Goal: Check status: Check status

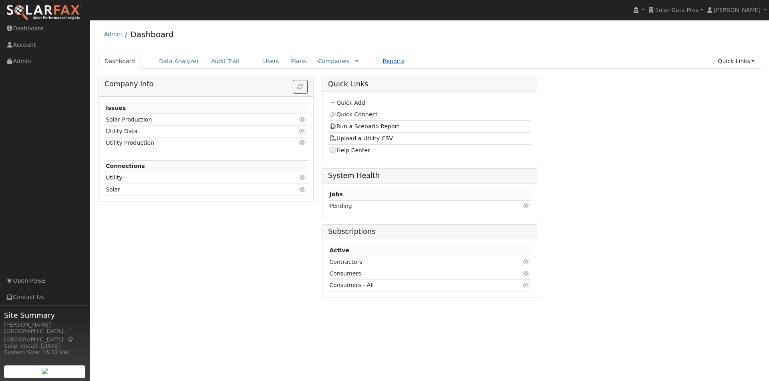
click at [377, 60] on link "Reports" at bounding box center [393, 61] width 34 height 15
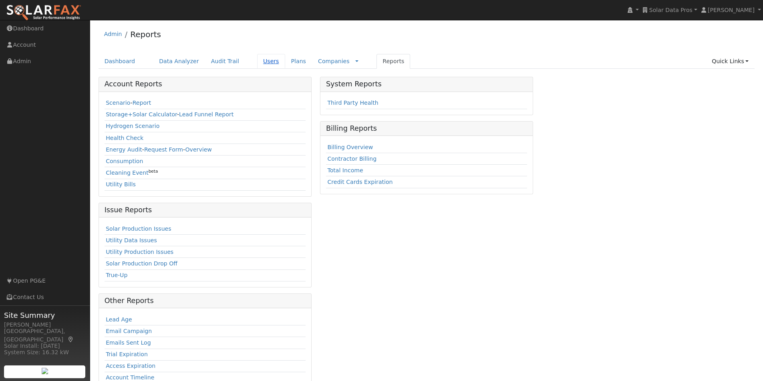
click at [260, 62] on link "Users" at bounding box center [271, 61] width 28 height 15
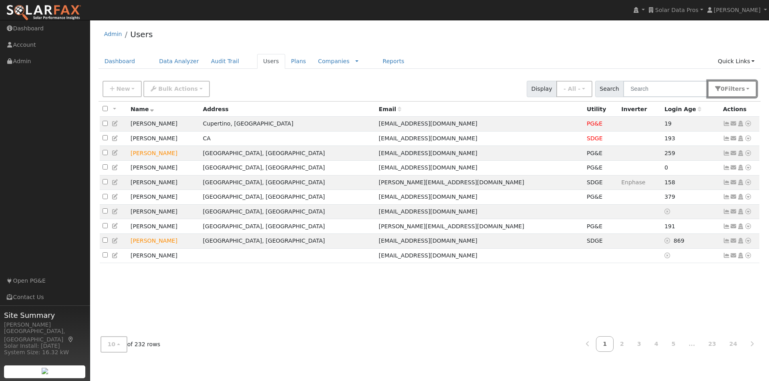
click at [748, 89] on button "0 Filter s" at bounding box center [731, 89] width 49 height 16
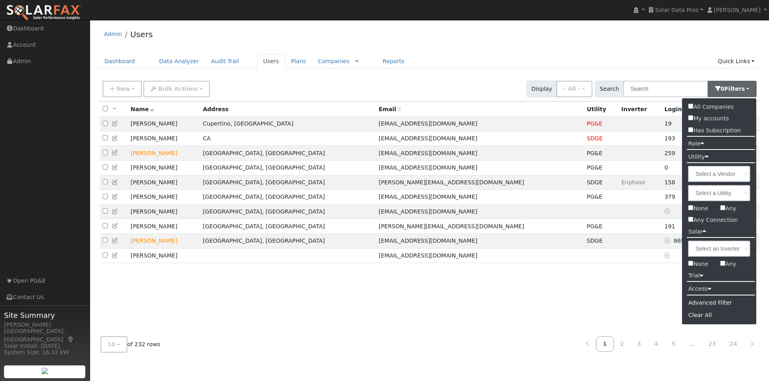
click at [723, 208] on input "Any" at bounding box center [722, 207] width 5 height 5
checkbox input "true"
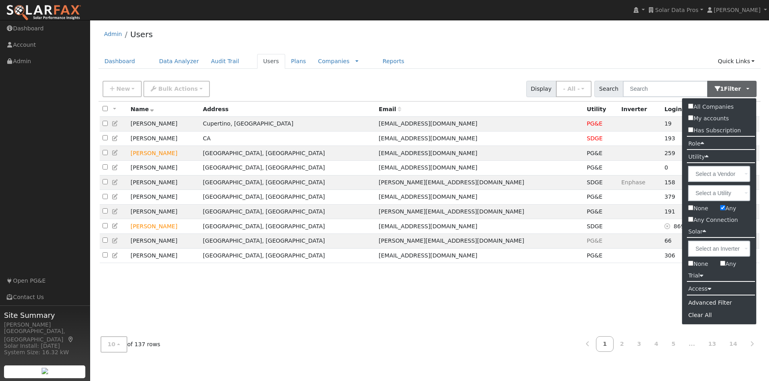
click at [724, 263] on input "Any" at bounding box center [722, 263] width 5 height 5
checkbox input "true"
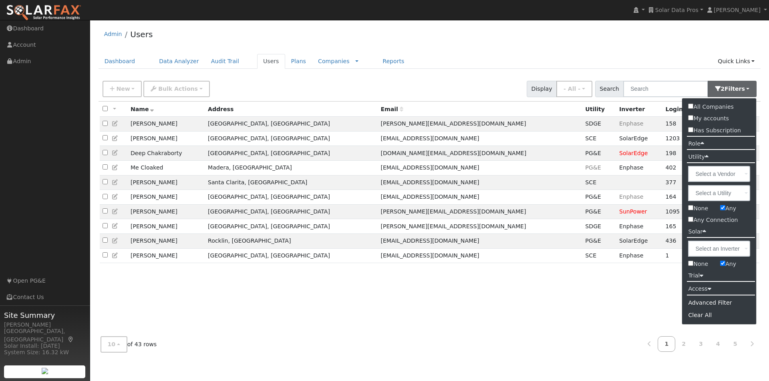
click at [616, 58] on ul "Dashboard Data Analyzer Audit Trail Users Plans Companies Rate Schedules Compan…" at bounding box center [429, 61] width 662 height 15
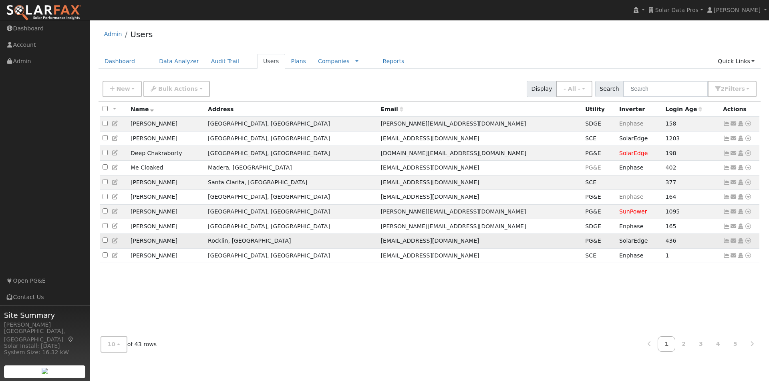
click at [726, 244] on icon at bounding box center [726, 241] width 7 height 6
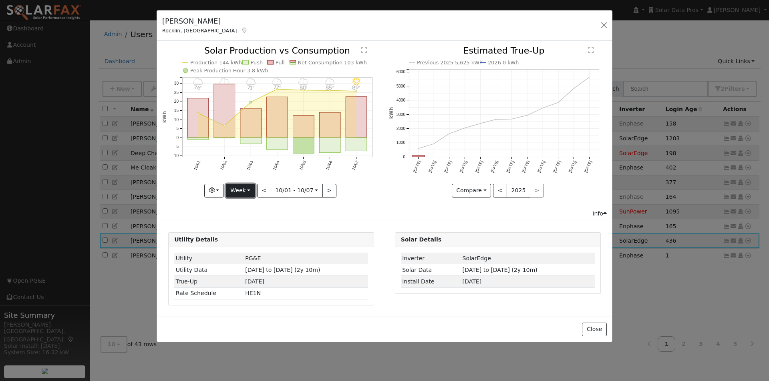
click at [245, 189] on button "Week" at bounding box center [240, 191] width 29 height 14
drag, startPoint x: 245, startPoint y: 241, endPoint x: 259, endPoint y: 209, distance: 34.6
click at [245, 241] on link "Year" at bounding box center [254, 240] width 56 height 11
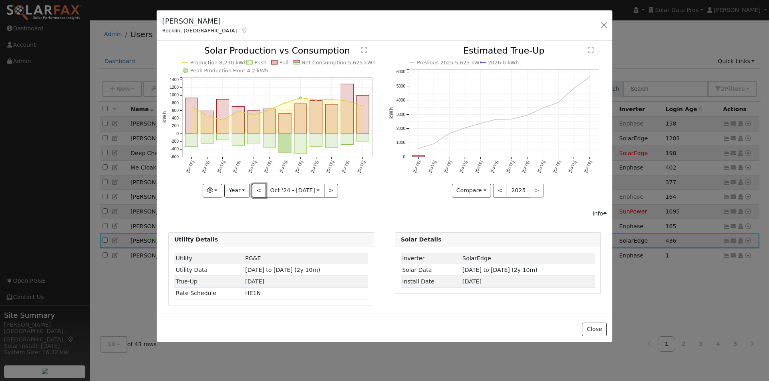
drag, startPoint x: 261, startPoint y: 190, endPoint x: 309, endPoint y: 186, distance: 48.6
click at [263, 190] on button "<" at bounding box center [259, 191] width 14 height 14
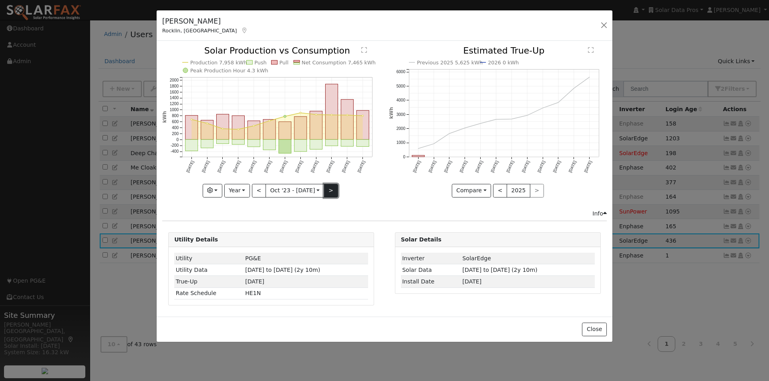
click at [328, 191] on button ">" at bounding box center [331, 191] width 14 height 14
type input "2024-10-01"
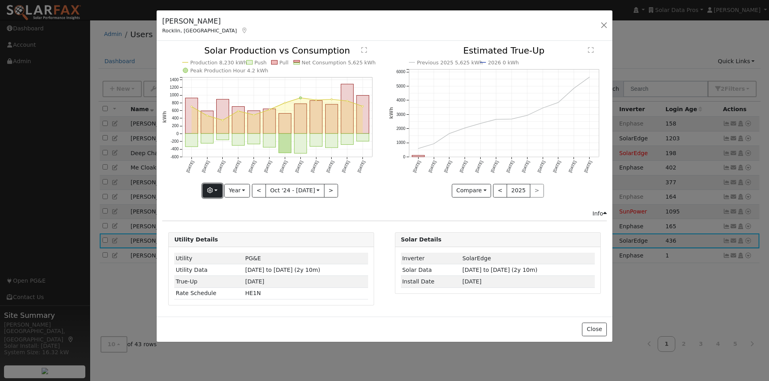
click at [218, 188] on button "button" at bounding box center [213, 191] width 20 height 14
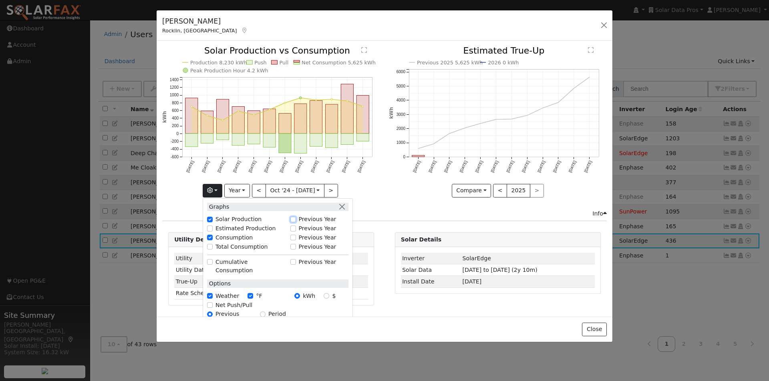
click at [295, 219] on input "Previous Year" at bounding box center [293, 220] width 6 height 6
click at [295, 218] on input "Previous Year" at bounding box center [293, 220] width 6 height 6
checkbox input "false"
click at [377, 197] on icon "Production 8,230 kWh Push Pull Net Consumption 5,625 kWh Peak Production Hour 4…" at bounding box center [271, 121] width 218 height 150
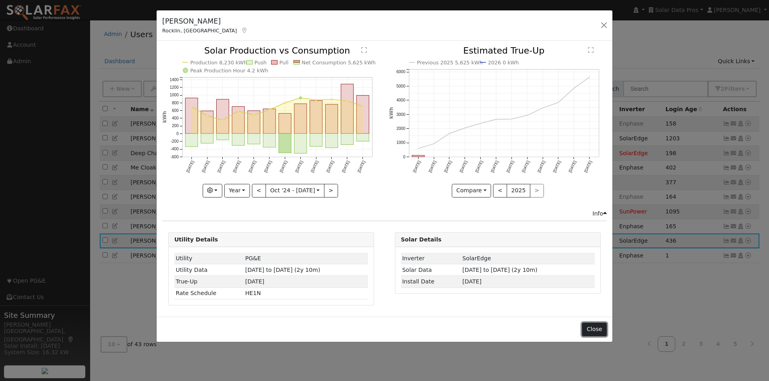
drag, startPoint x: 587, startPoint y: 327, endPoint x: 633, endPoint y: 298, distance: 54.3
click at [588, 326] on button "Close" at bounding box center [594, 330] width 24 height 14
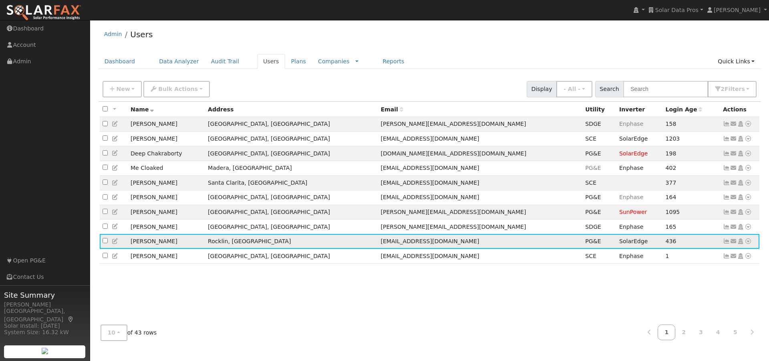
click at [725, 244] on icon at bounding box center [726, 241] width 7 height 6
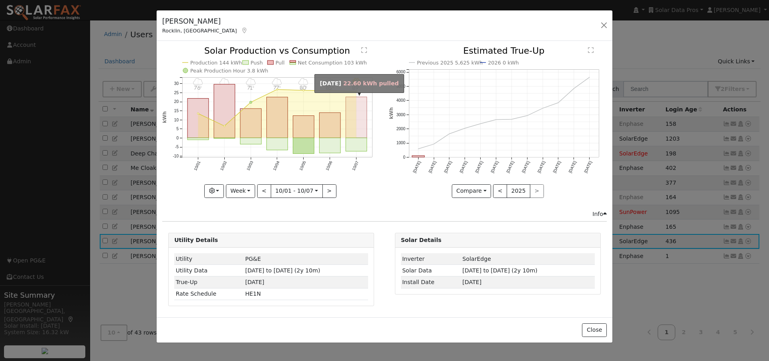
click at [352, 117] on rect "onclick=""" at bounding box center [356, 117] width 21 height 41
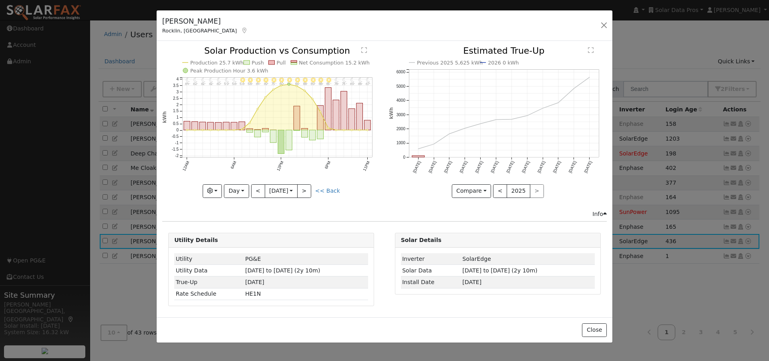
click at [311, 64] on text "Net Consumption 15.2 kWh" at bounding box center [334, 63] width 71 height 6
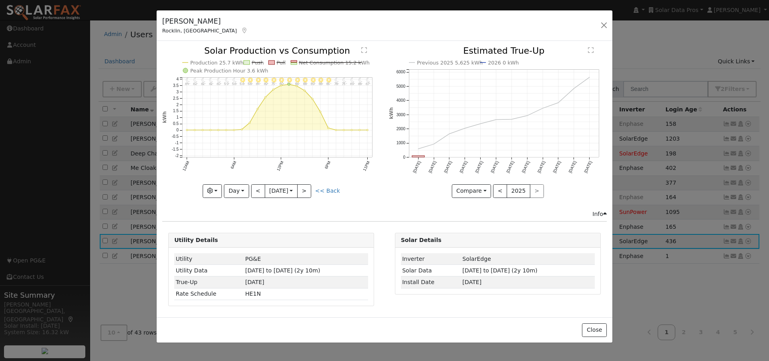
click at [313, 61] on text "Net Consumption 15.2 kWh" at bounding box center [334, 63] width 71 height 6
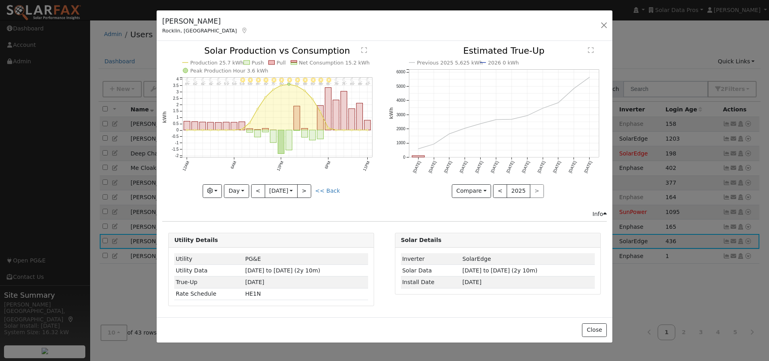
click at [210, 62] on text "Production 25.7 kWh" at bounding box center [216, 63] width 53 height 6
click at [221, 62] on line at bounding box center [214, 62] width 48 height 0
click at [234, 188] on button "Day" at bounding box center [236, 191] width 25 height 14
click at [236, 217] on link "Week" at bounding box center [252, 218] width 56 height 11
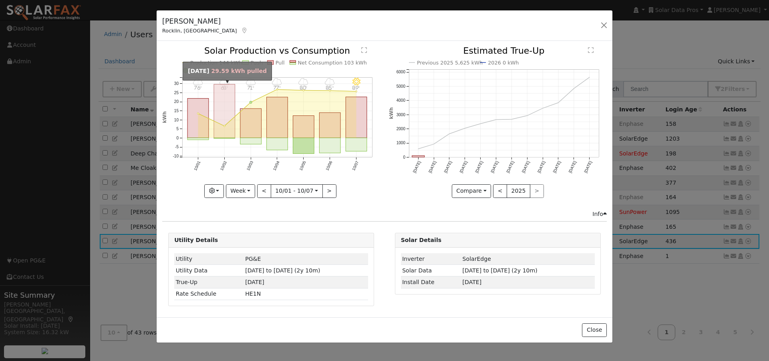
click at [221, 105] on rect "onclick=""" at bounding box center [224, 111] width 21 height 54
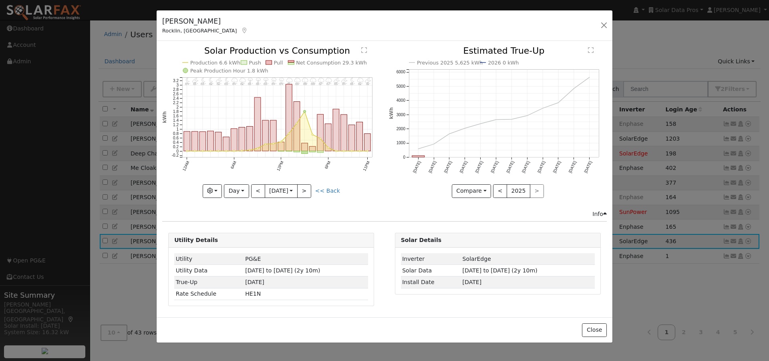
click at [330, 187] on link "<< Back" at bounding box center [327, 190] width 25 height 6
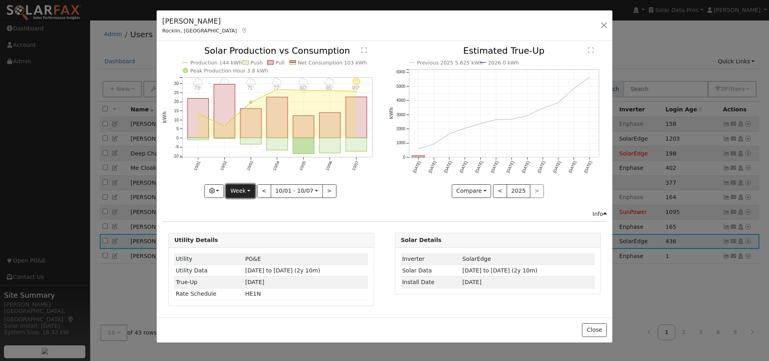
click at [245, 188] on button "Week" at bounding box center [240, 191] width 29 height 14
click at [241, 228] on link "Month" at bounding box center [254, 229] width 56 height 11
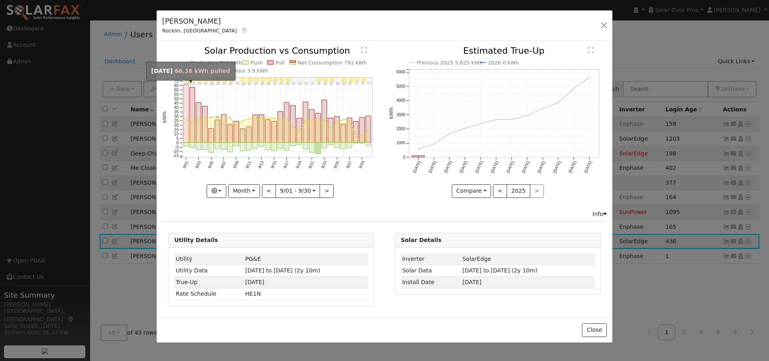
click at [186, 98] on rect "onclick=""" at bounding box center [185, 113] width 5 height 58
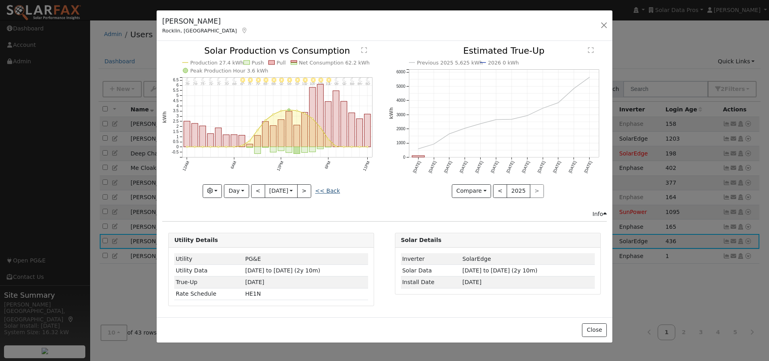
click at [331, 189] on link "<< Back" at bounding box center [327, 190] width 25 height 6
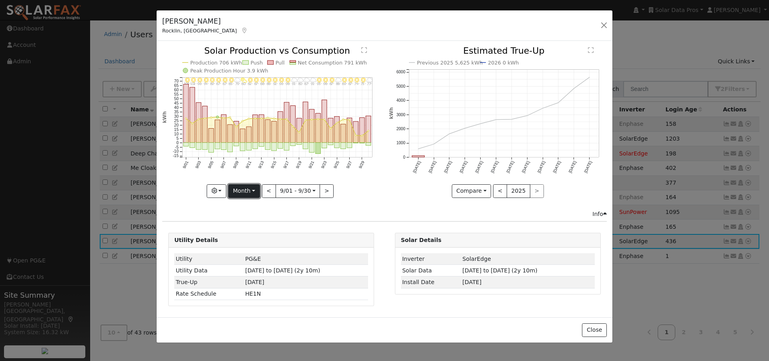
click at [243, 192] on button "Month" at bounding box center [244, 191] width 32 height 14
click at [243, 239] on link "Year" at bounding box center [257, 240] width 56 height 11
type input "2024-10-01"
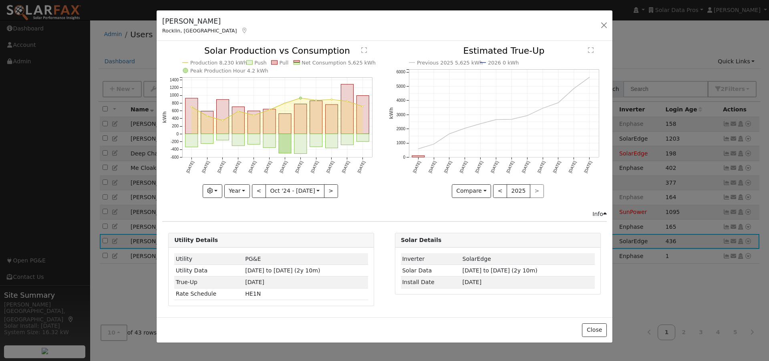
click at [312, 62] on text "Net Consumption 5,625 kWh" at bounding box center [338, 63] width 74 height 6
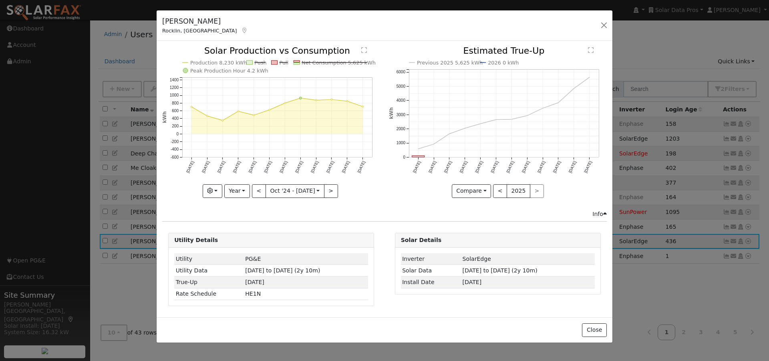
click at [317, 62] on line at bounding box center [334, 62] width 66 height 0
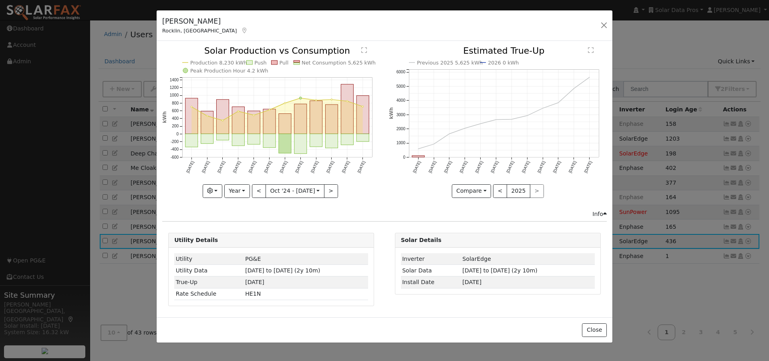
click at [221, 61] on text "Production 8,230 kWh" at bounding box center [218, 63] width 57 height 6
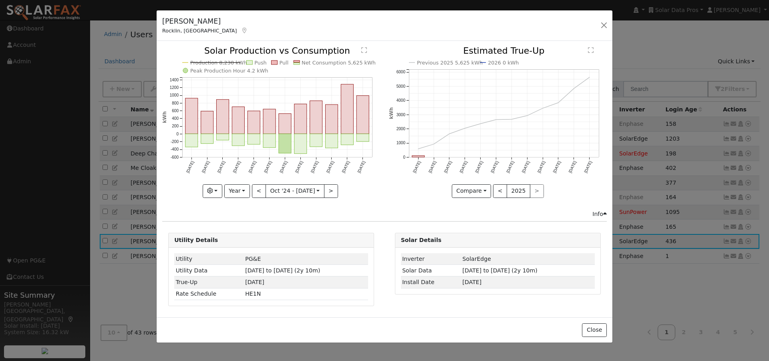
click at [219, 61] on text "Production 8,230 kWh" at bounding box center [218, 63] width 57 height 6
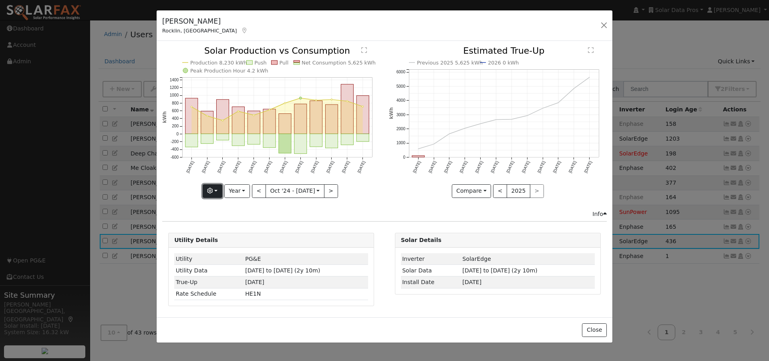
click at [217, 187] on button "button" at bounding box center [213, 191] width 20 height 14
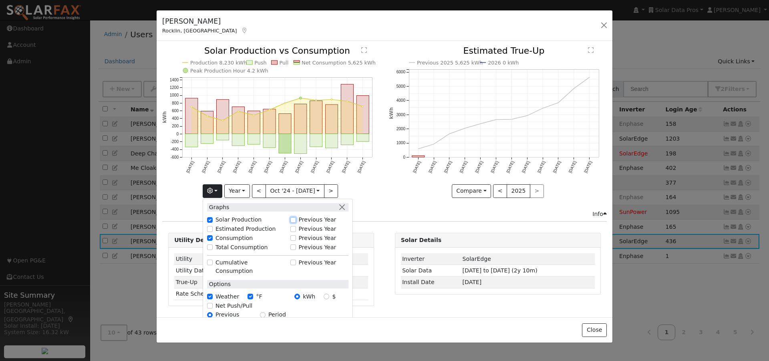
click at [295, 218] on input "Previous Year" at bounding box center [293, 220] width 6 height 6
checkbox input "true"
click at [265, 68] on text "Net Consumption 5,625 kWh" at bounding box center [274, 71] width 74 height 6
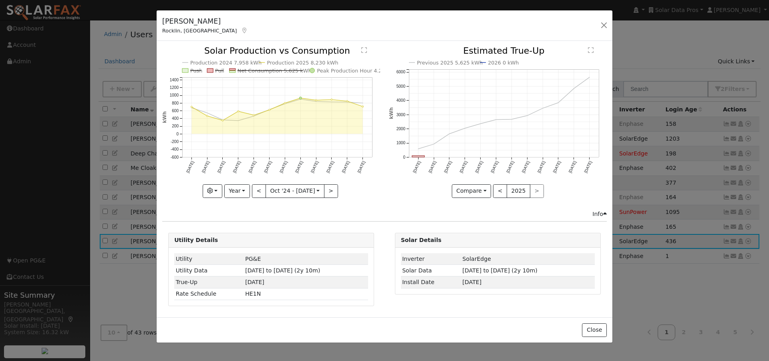
click at [228, 64] on text "Production 2024 7,958 kWh" at bounding box center [225, 63] width 71 height 6
click at [279, 60] on text "Production 2025 8,230 kWh" at bounding box center [302, 63] width 71 height 6
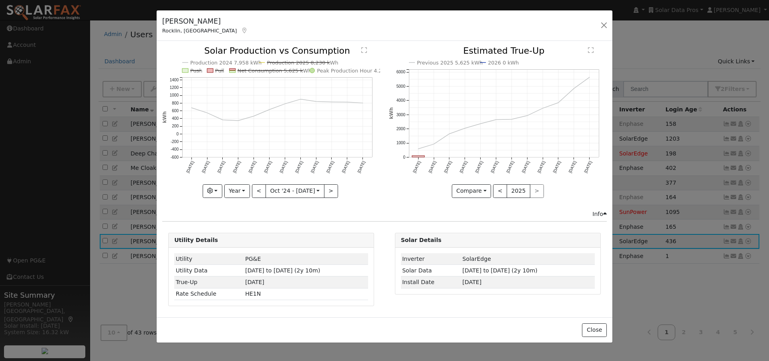
click at [279, 60] on text "Production 2025 8,230 kWh" at bounding box center [302, 63] width 71 height 6
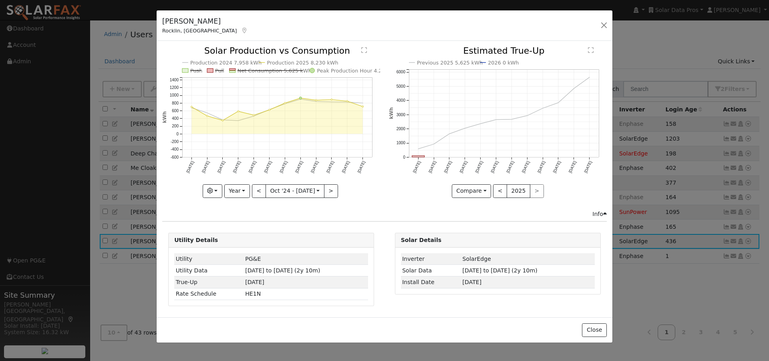
click at [253, 70] on text "Net Consumption 5,625 kWh" at bounding box center [274, 71] width 74 height 6
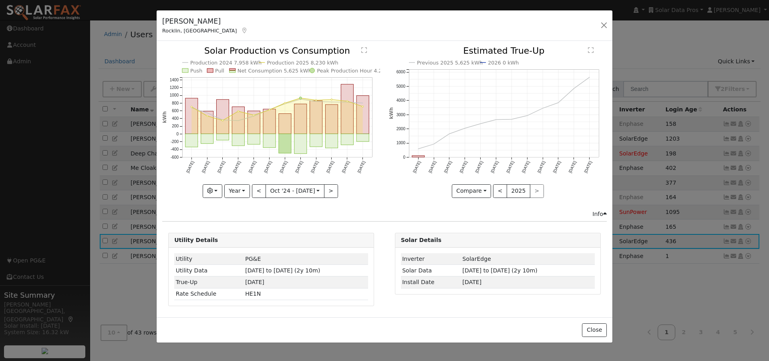
click at [221, 60] on text "Production 2024 7,958 kWh" at bounding box center [225, 63] width 71 height 6
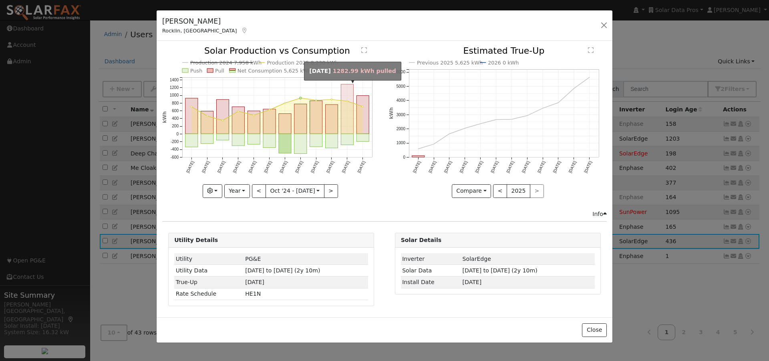
click at [342, 91] on rect "onclick=""" at bounding box center [347, 109] width 12 height 50
type input "2025-08-01"
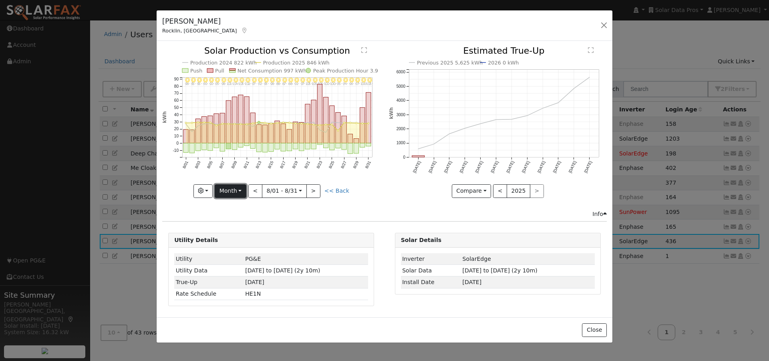
click at [236, 191] on button "Month" at bounding box center [231, 191] width 32 height 14
click at [235, 251] on link "Custom" at bounding box center [243, 252] width 56 height 11
click at [342, 193] on button "day" at bounding box center [340, 191] width 25 height 14
click at [335, 207] on link "Hour" at bounding box center [356, 207] width 56 height 11
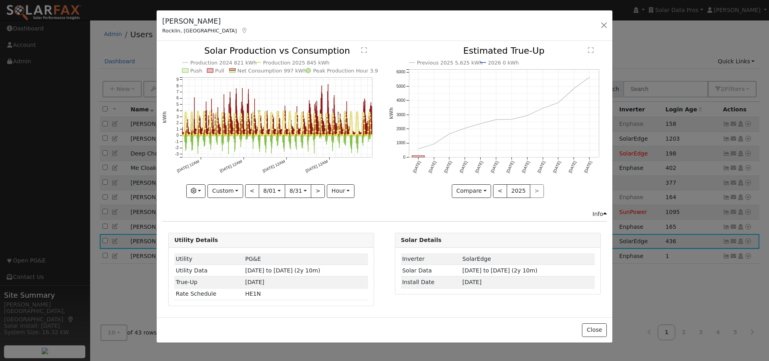
click at [268, 62] on text "Production 2025 845 kWh" at bounding box center [296, 63] width 66 height 6
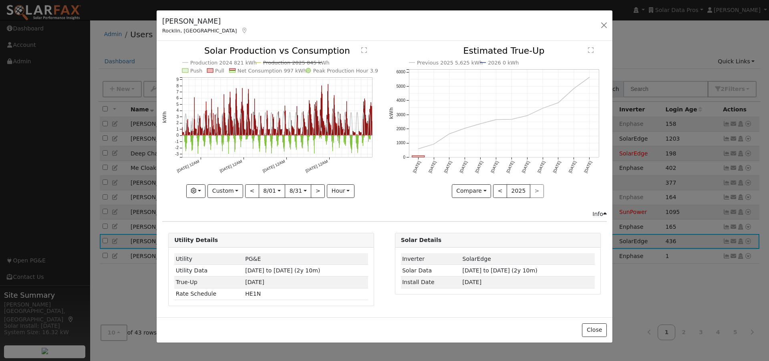
click at [363, 49] on text "" at bounding box center [364, 50] width 6 height 6
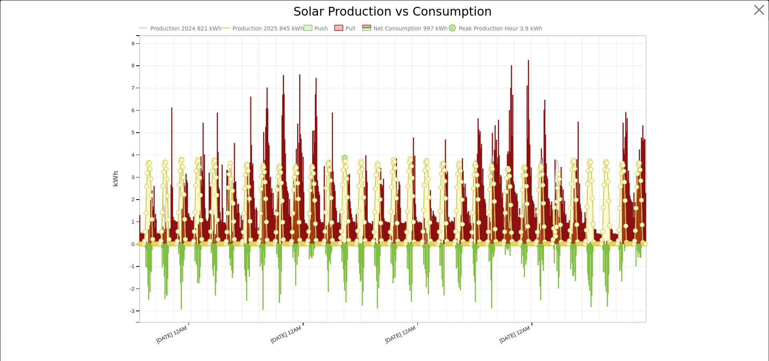
click at [178, 30] on text "Production 2024 821 kWh" at bounding box center [185, 28] width 71 height 6
click at [267, 27] on text "Production 2025 845 kWh" at bounding box center [267, 28] width 71 height 6
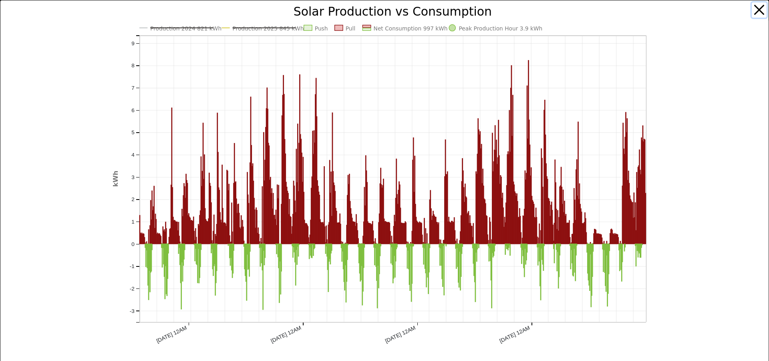
click at [751, 8] on button "button" at bounding box center [758, 9] width 15 height 15
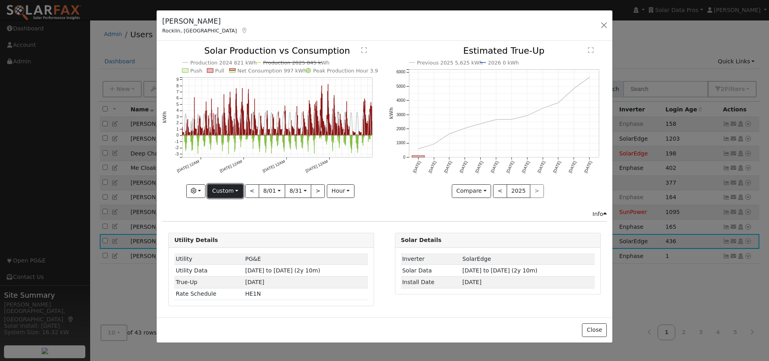
click at [219, 189] on button "Custom" at bounding box center [225, 191] width 36 height 14
click at [225, 241] on link "Year" at bounding box center [236, 240] width 56 height 11
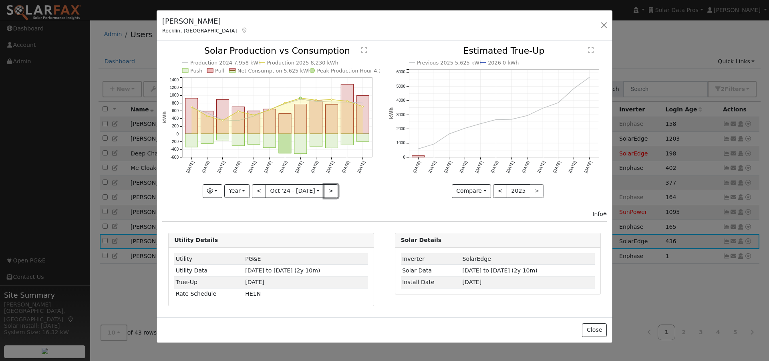
click at [327, 191] on button ">" at bounding box center [331, 191] width 14 height 14
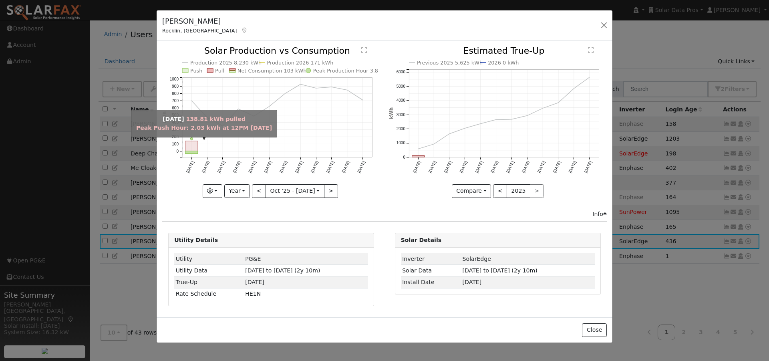
click at [190, 145] on rect "onclick=""" at bounding box center [191, 146] width 12 height 10
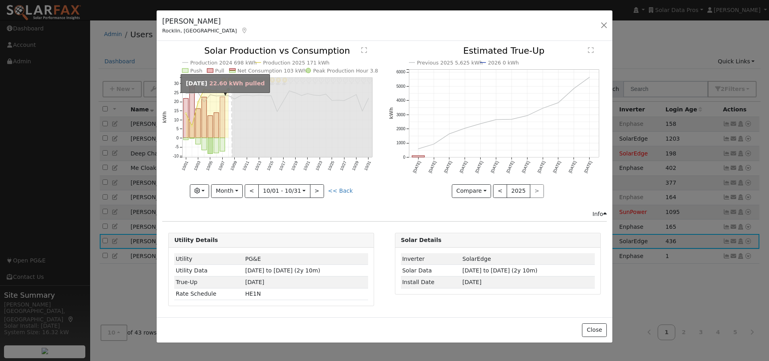
click at [223, 124] on rect "onclick=""" at bounding box center [222, 117] width 5 height 41
type input "2025-10-07"
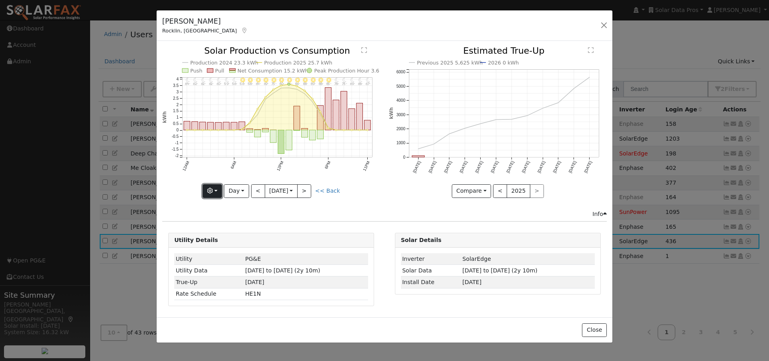
click at [213, 185] on button "button" at bounding box center [213, 191] width 20 height 14
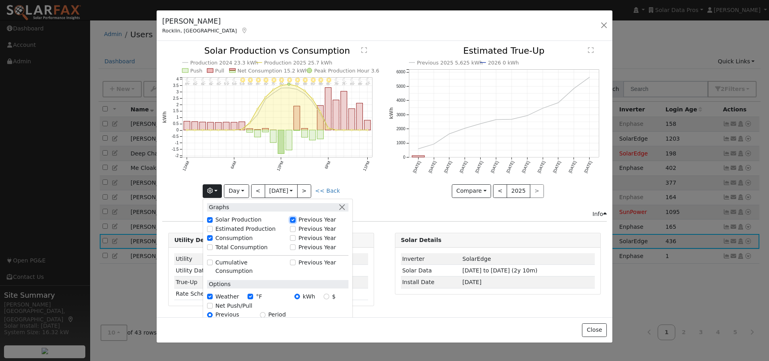
click at [292, 217] on input "Previous Year" at bounding box center [293, 220] width 6 height 6
checkbox input "false"
click at [397, 197] on div "Previous 2025 5,625 kWh 2026 0 kWh Oct '25 Nov '25 Dec '25 Jan '26 Feb '26 Mar …" at bounding box center [497, 127] width 226 height 163
